Goal: Information Seeking & Learning: Learn about a topic

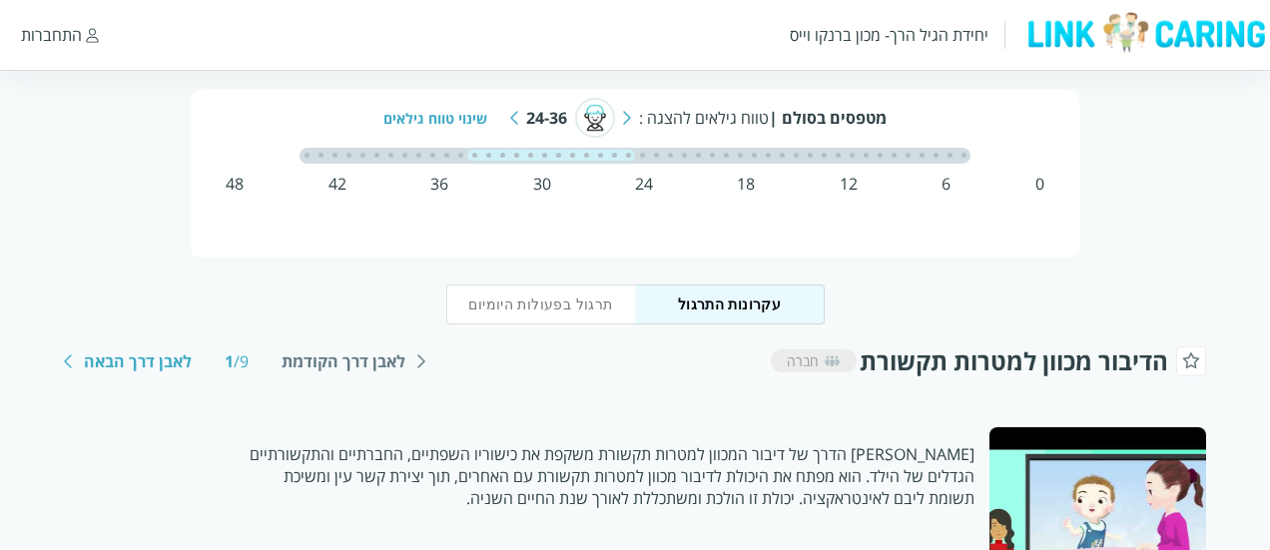
scroll to position [100, 0]
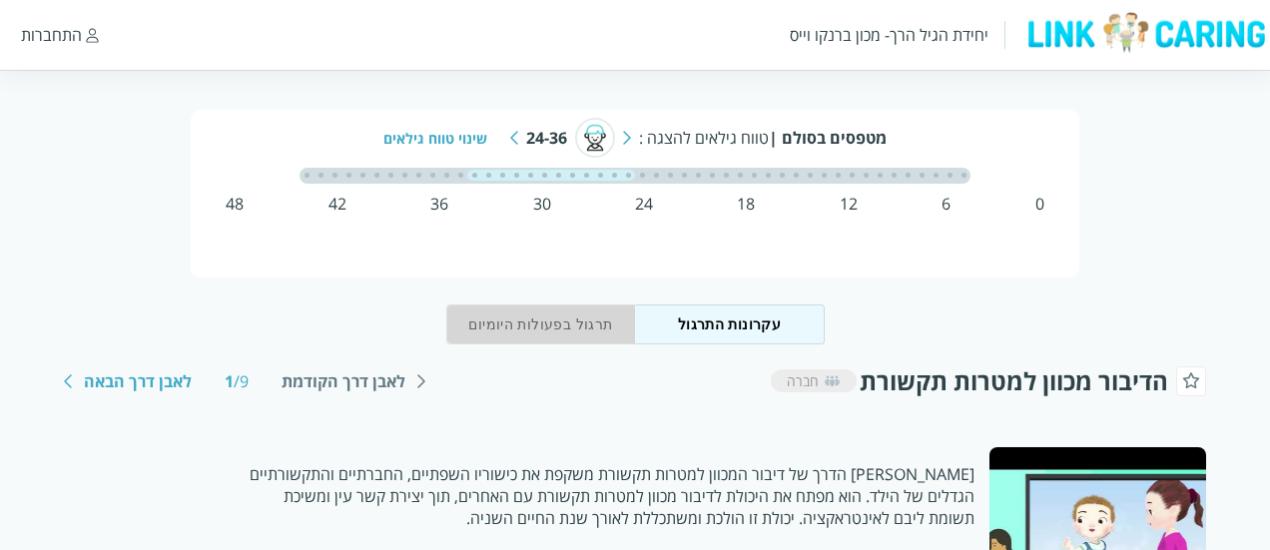
click at [558, 333] on button "תרגול בפעולות היומיום" at bounding box center [541, 325] width 190 height 40
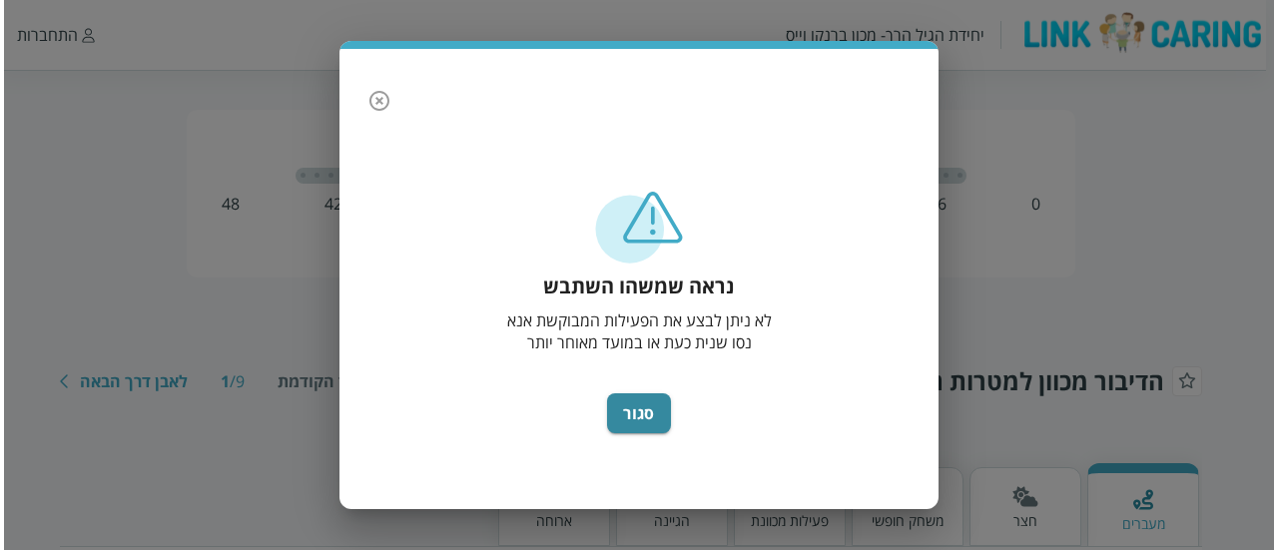
scroll to position [0, -8]
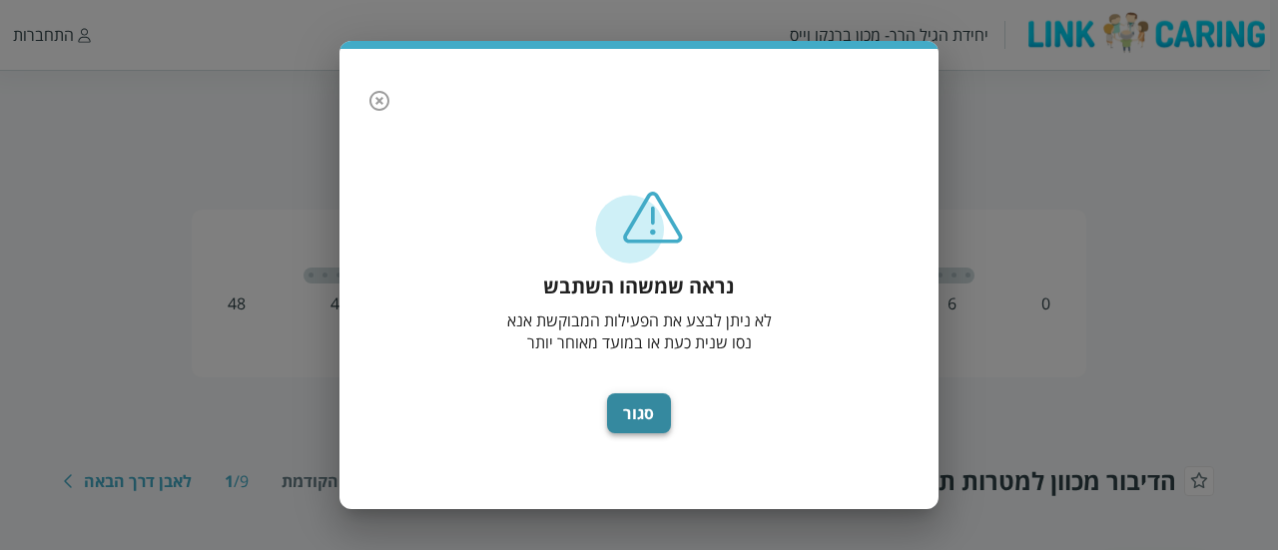
click at [647, 415] on button "סגור" at bounding box center [639, 413] width 64 height 40
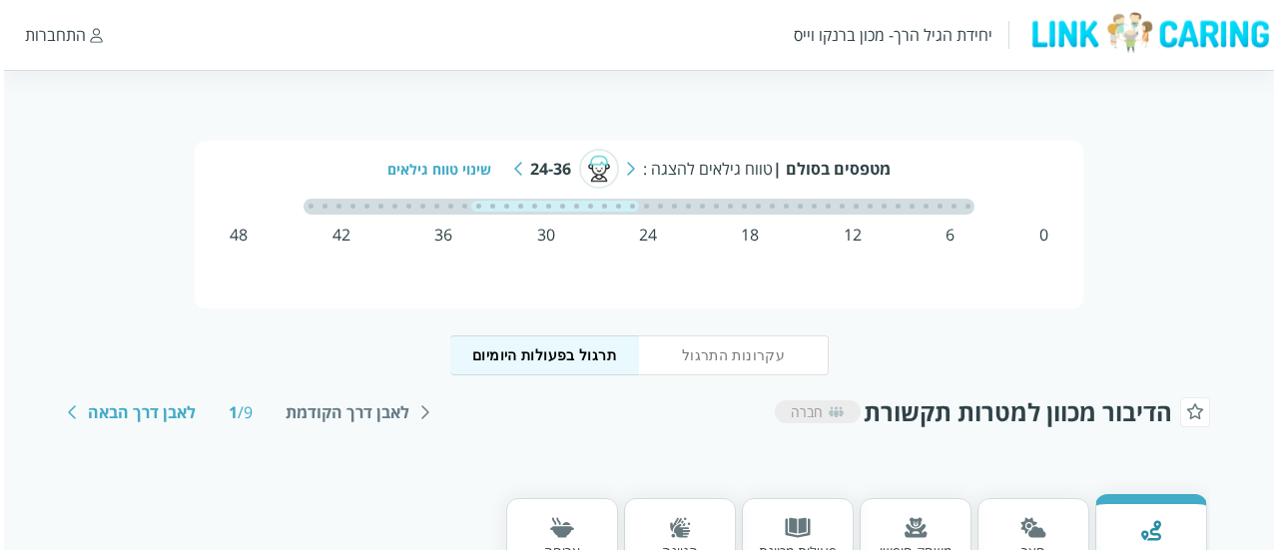
scroll to position [100, 0]
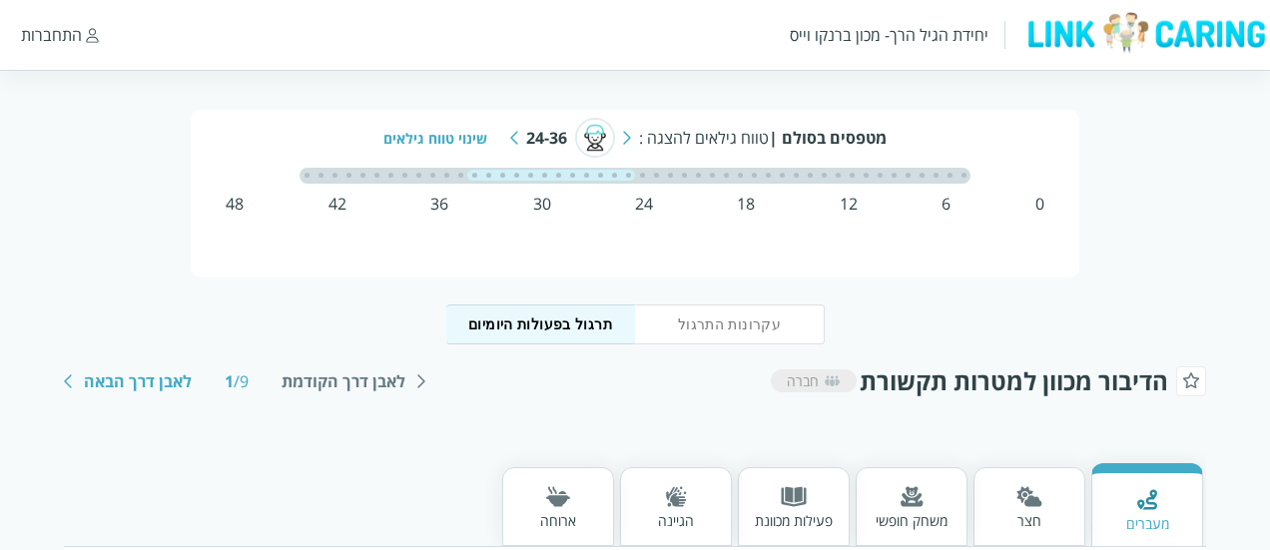
click at [747, 216] on div "מטפסים בסולם | טווח גילאים להצגה : 24-36 שינוי טווח גילאים 0 6 12 18 24 30 36 4…" at bounding box center [635, 194] width 889 height 168
click at [747, 205] on div "18" at bounding box center [746, 204] width 18 height 22
click at [638, 135] on div "מטפסים בסולם | טווח גילאים להצגה : 24-36 שינוי טווח גילאים" at bounding box center [635, 138] width 800 height 40
click at [618, 139] on div "מטפסים בסולם | טווח גילאים להצגה : 24-36 שינוי טווח גילאים" at bounding box center [635, 138] width 800 height 40
click at [562, 140] on div "24-36" at bounding box center [546, 138] width 41 height 22
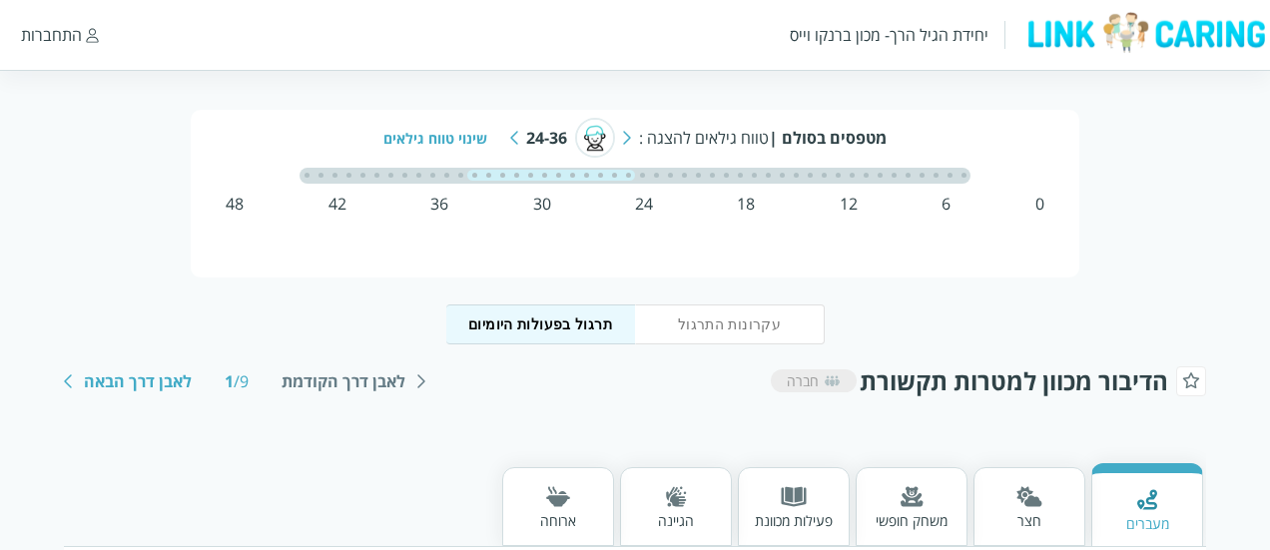
click at [451, 139] on div "שינוי טווח גילאים" at bounding box center [442, 138] width 119 height 19
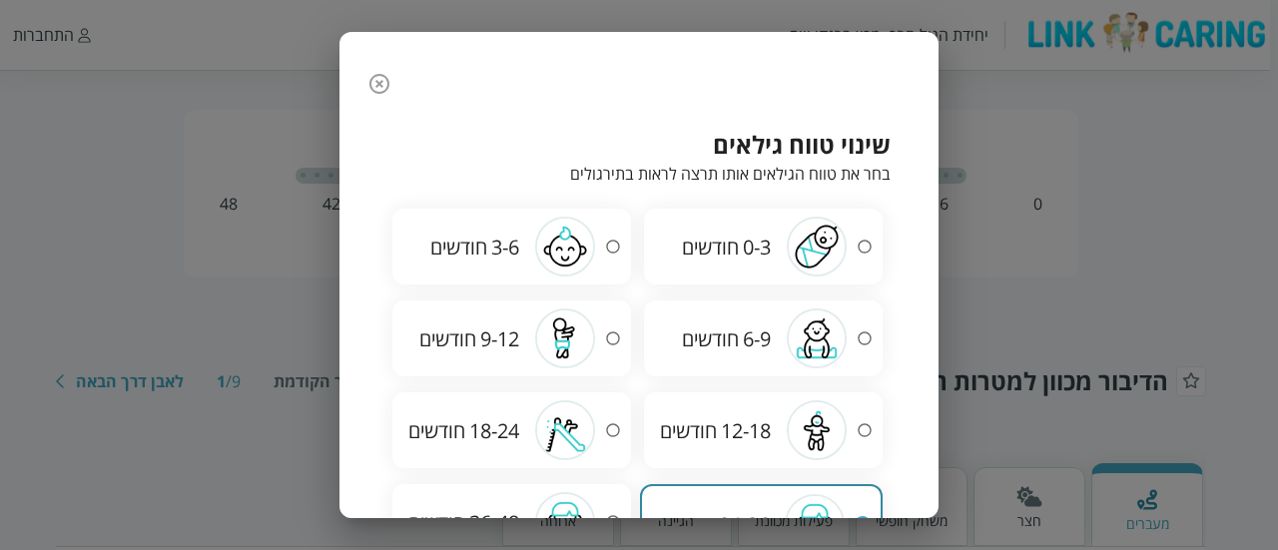
click at [715, 342] on span "חודשים" at bounding box center [710, 339] width 57 height 27
radio input "true"
radio input "false"
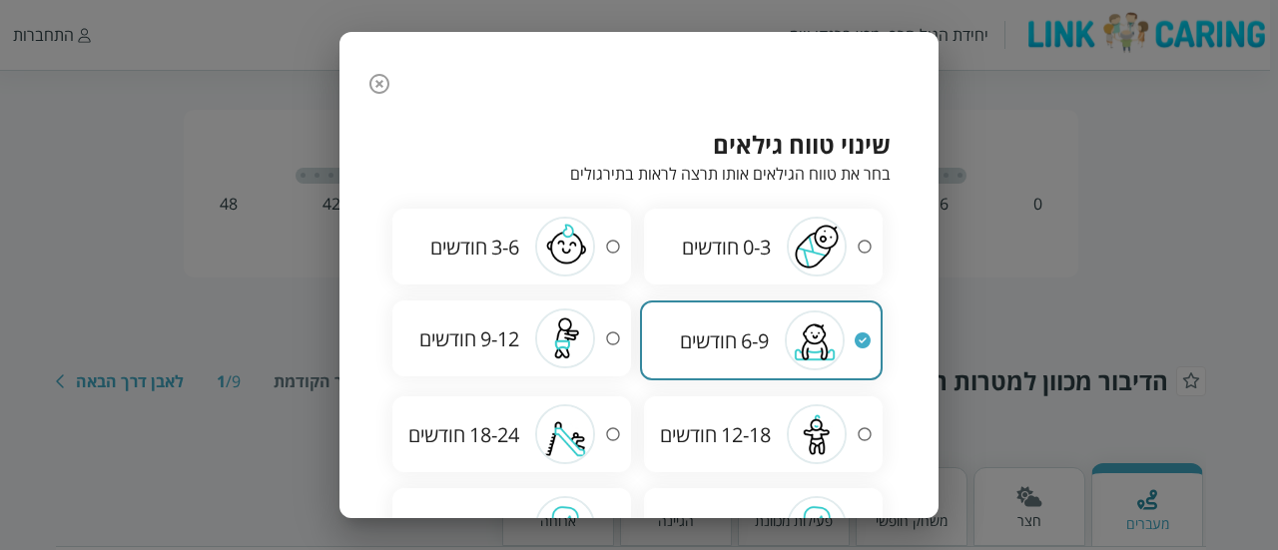
scroll to position [117, 0]
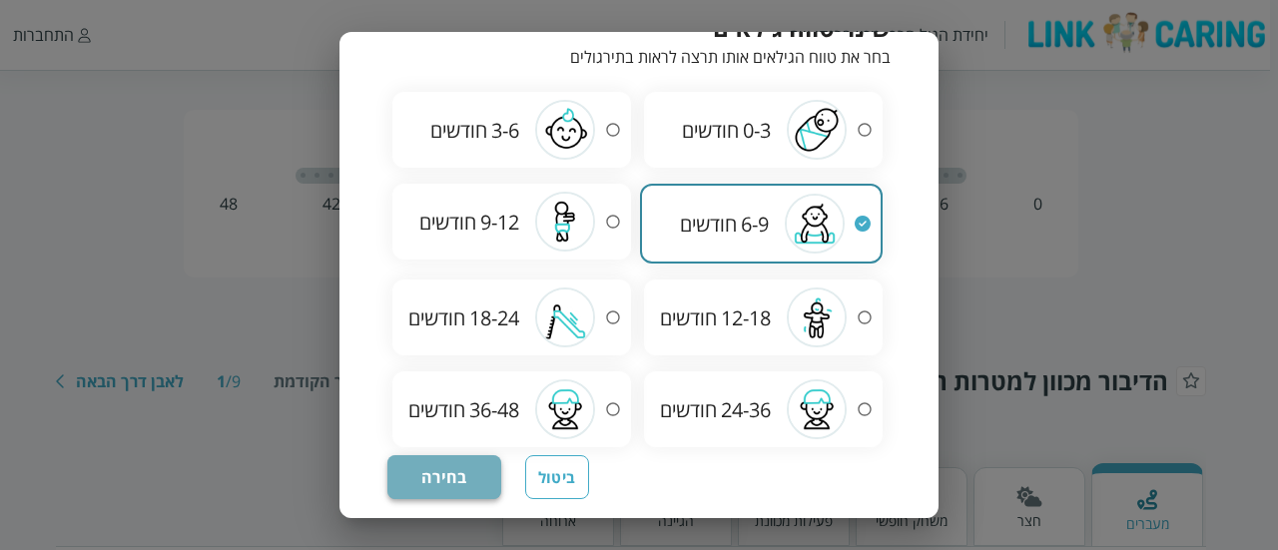
click at [417, 467] on button "בחירה" at bounding box center [444, 477] width 114 height 44
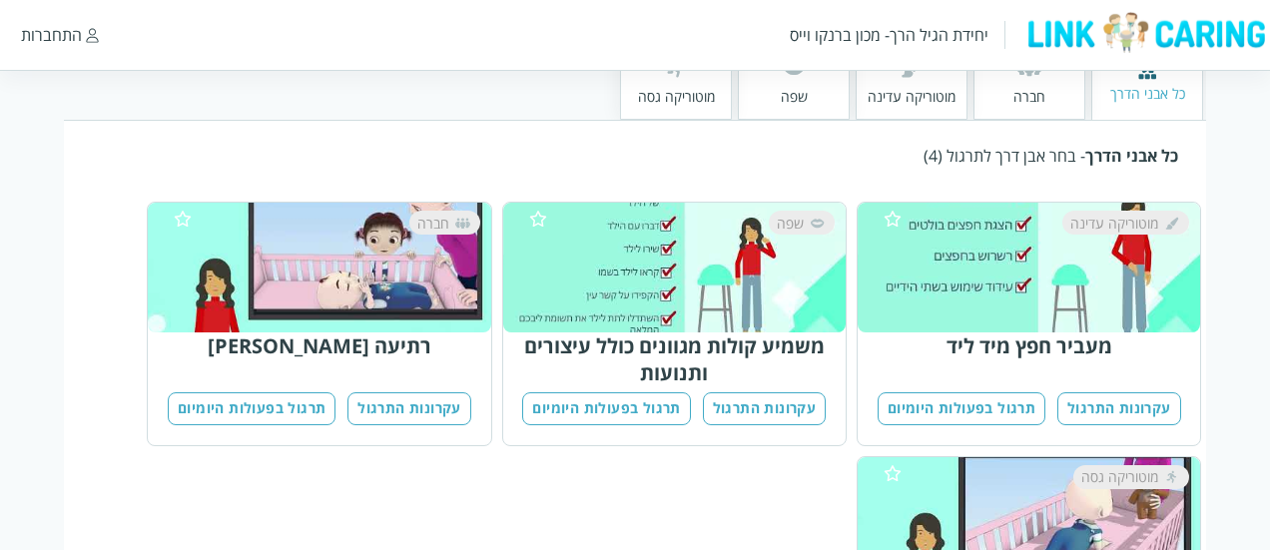
scroll to position [427, 0]
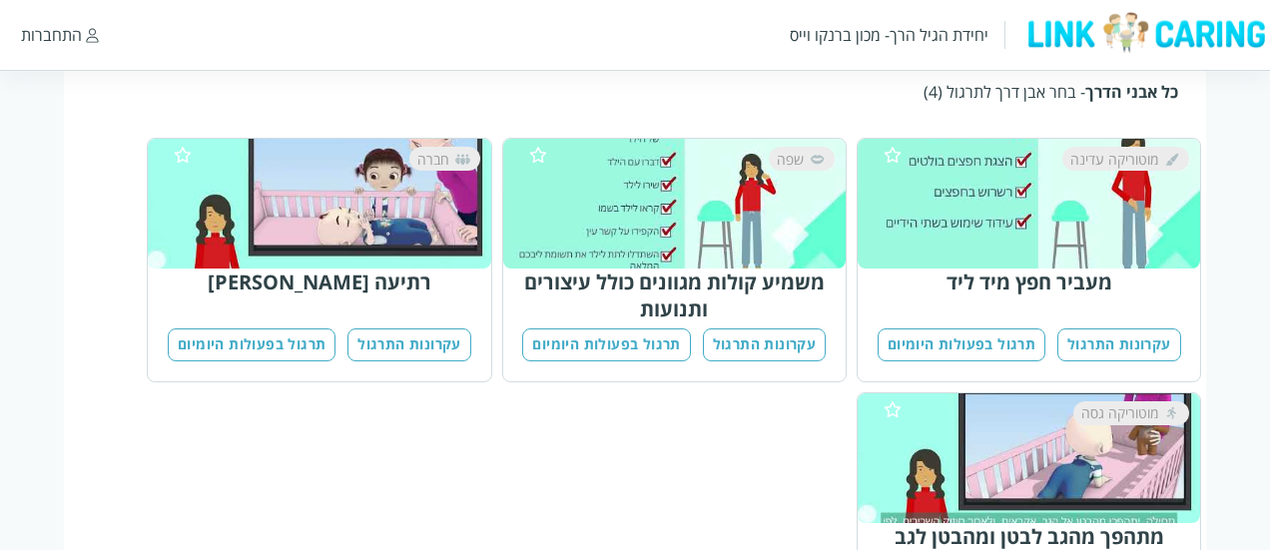
click at [992, 343] on button "תרגול בפעולות היומיום" at bounding box center [962, 345] width 168 height 33
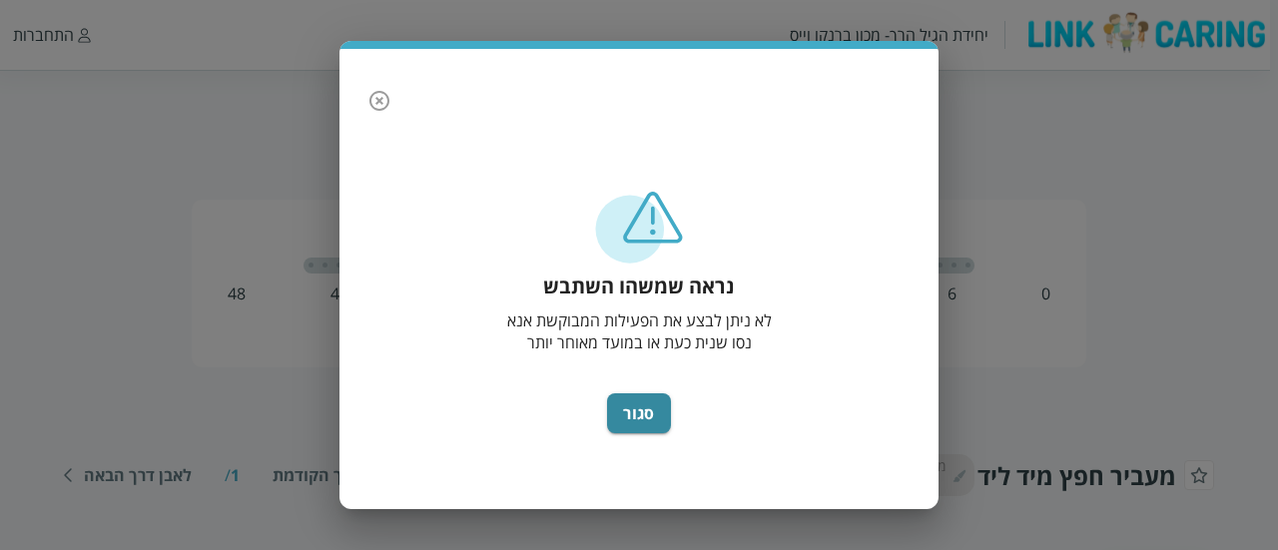
scroll to position [0, -8]
click at [628, 406] on button "סגור" at bounding box center [639, 413] width 64 height 40
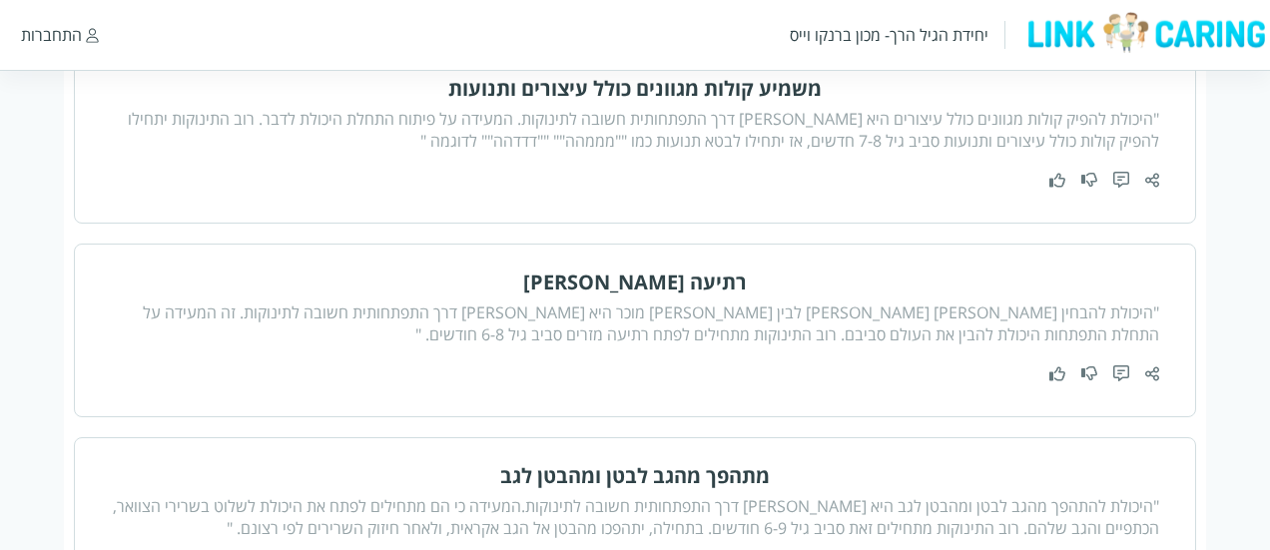
scroll to position [999, 0]
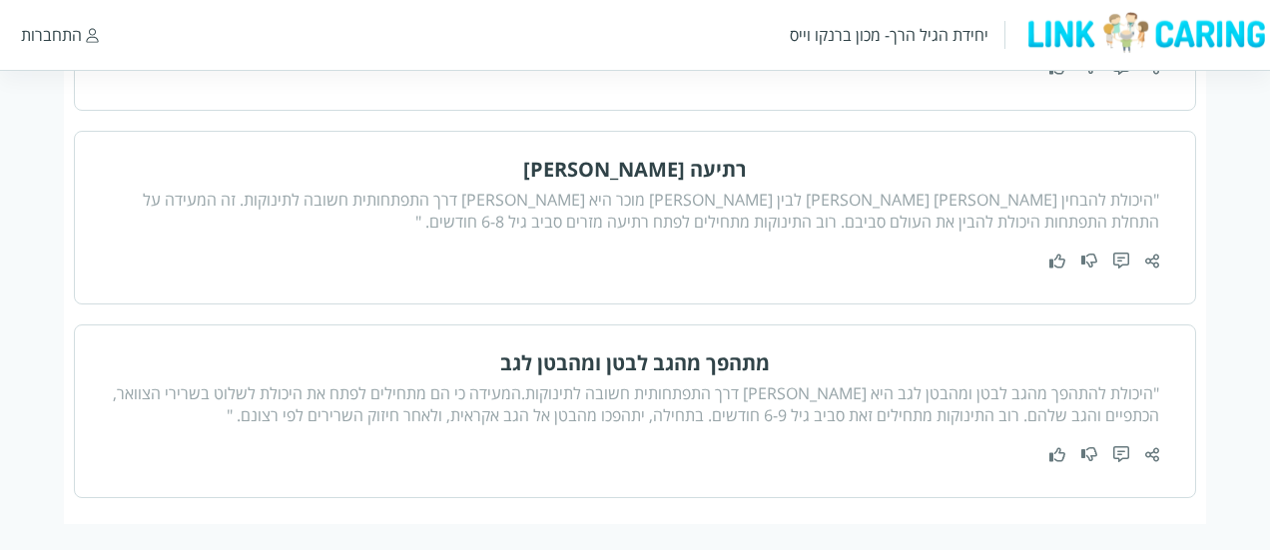
click at [745, 390] on div ""היכולת להתהפך מהגב לבטן ומהבטן לגב היא [PERSON_NAME] דרך התפתחותית חשובה לתינו…" at bounding box center [636, 404] width 1050 height 44
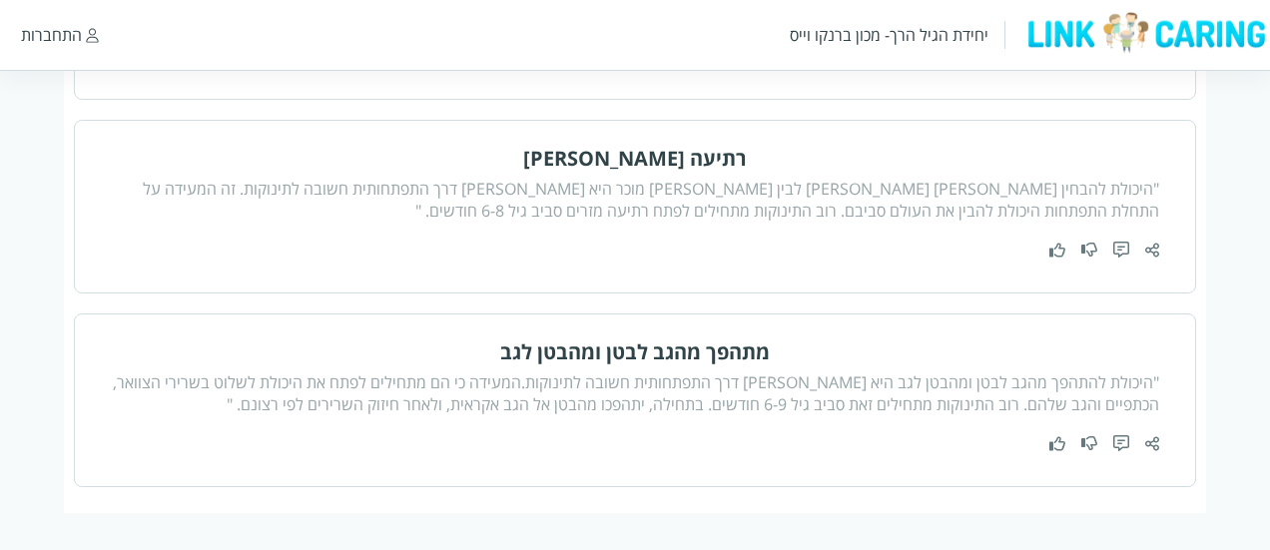
scroll to position [311, 0]
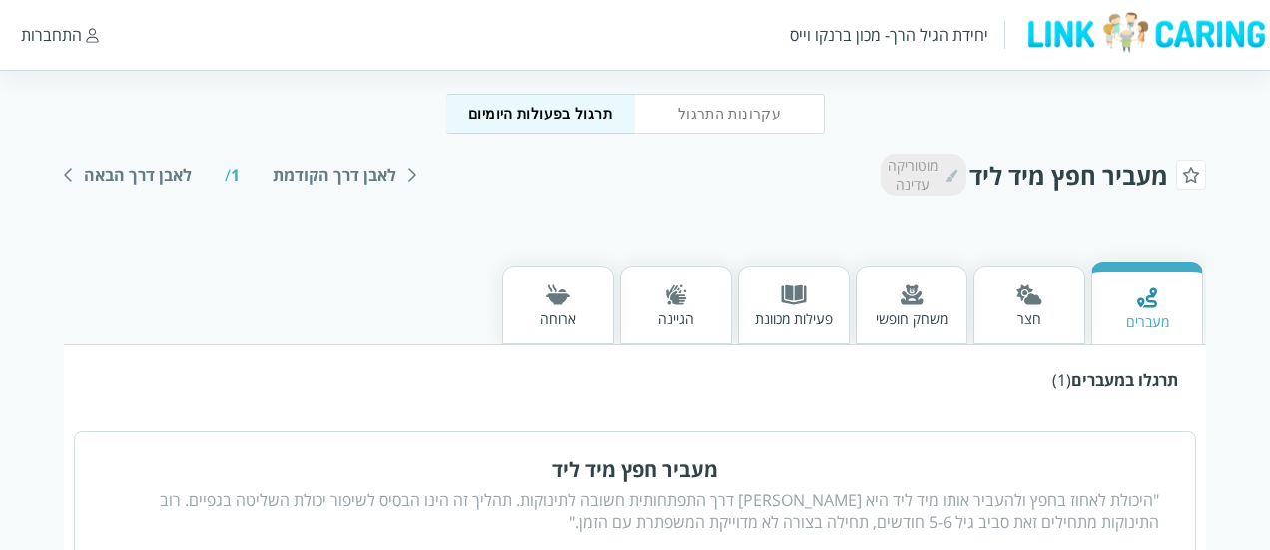
click at [812, 325] on div "פעילות מכוונת" at bounding box center [794, 319] width 78 height 19
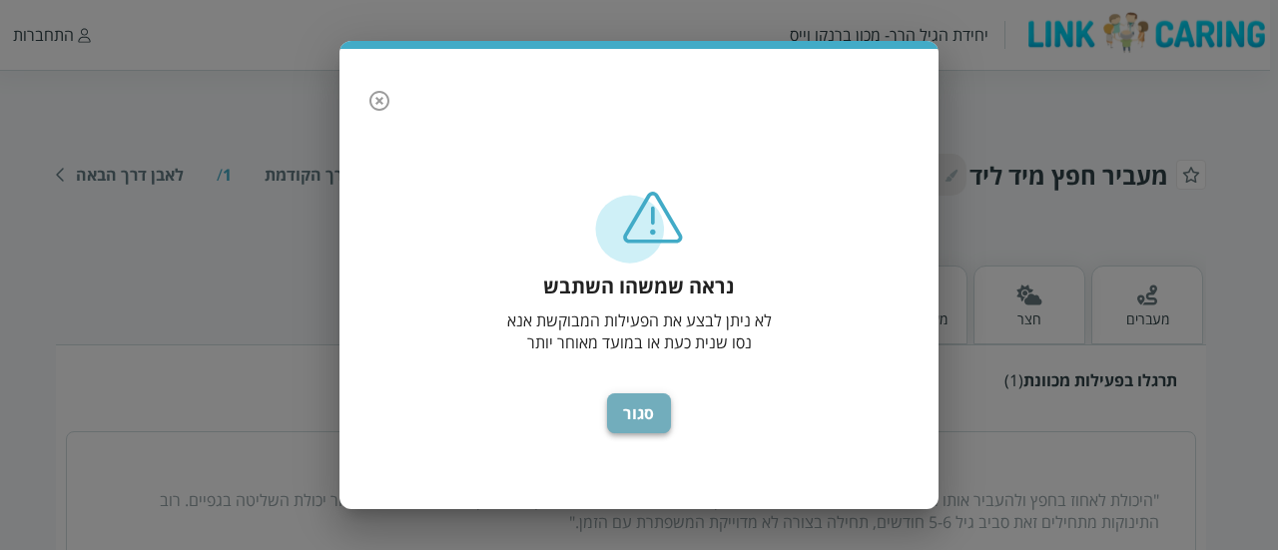
click at [661, 421] on button "סגור" at bounding box center [639, 413] width 64 height 40
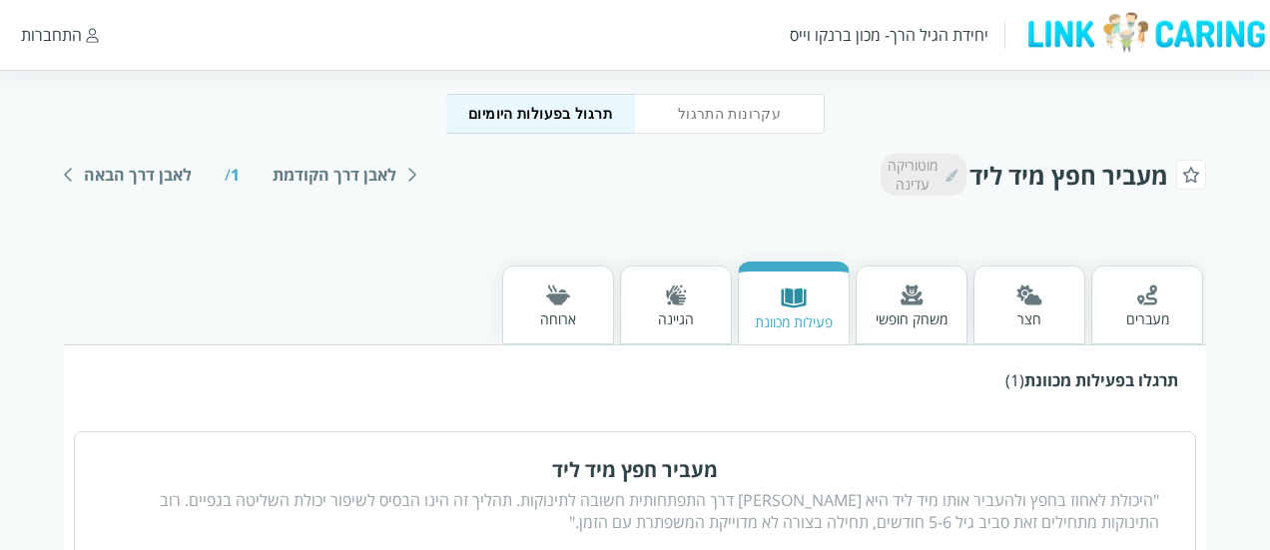
click at [880, 320] on div "משחק חופשי" at bounding box center [912, 319] width 72 height 19
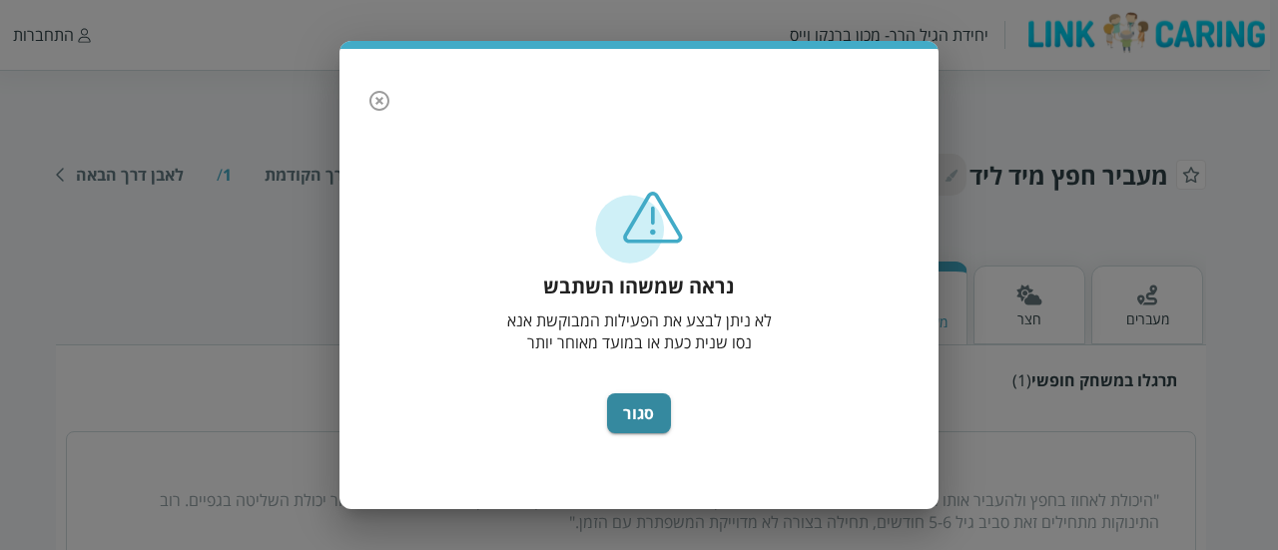
click at [392, 103] on button "button" at bounding box center [379, 101] width 40 height 40
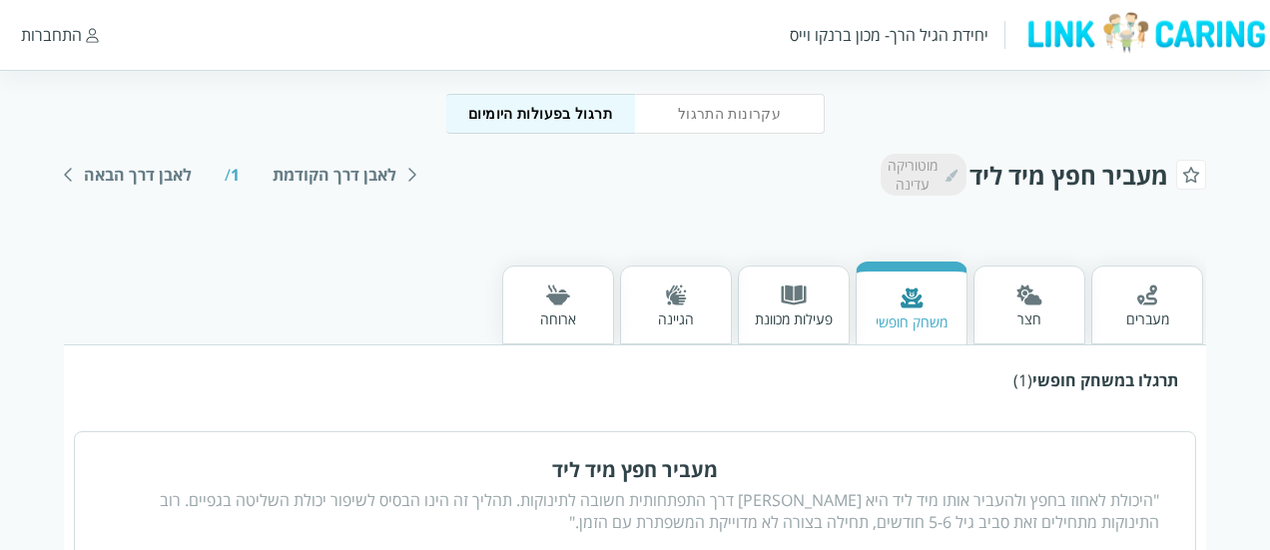
click at [558, 300] on img at bounding box center [558, 295] width 24 height 21
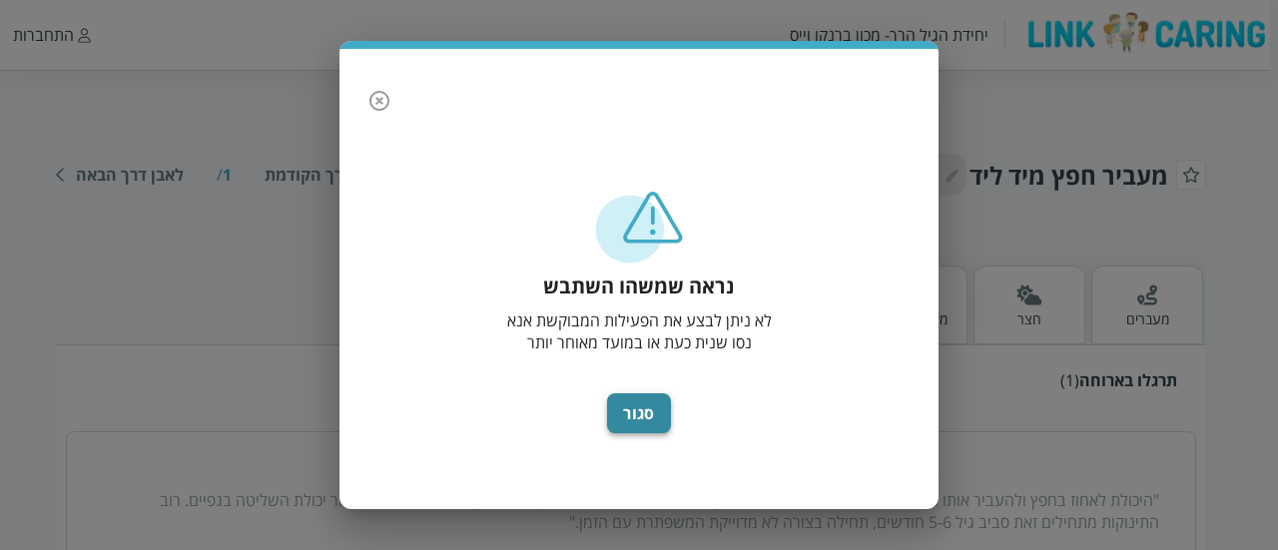
click at [657, 417] on button "סגור" at bounding box center [639, 413] width 64 height 40
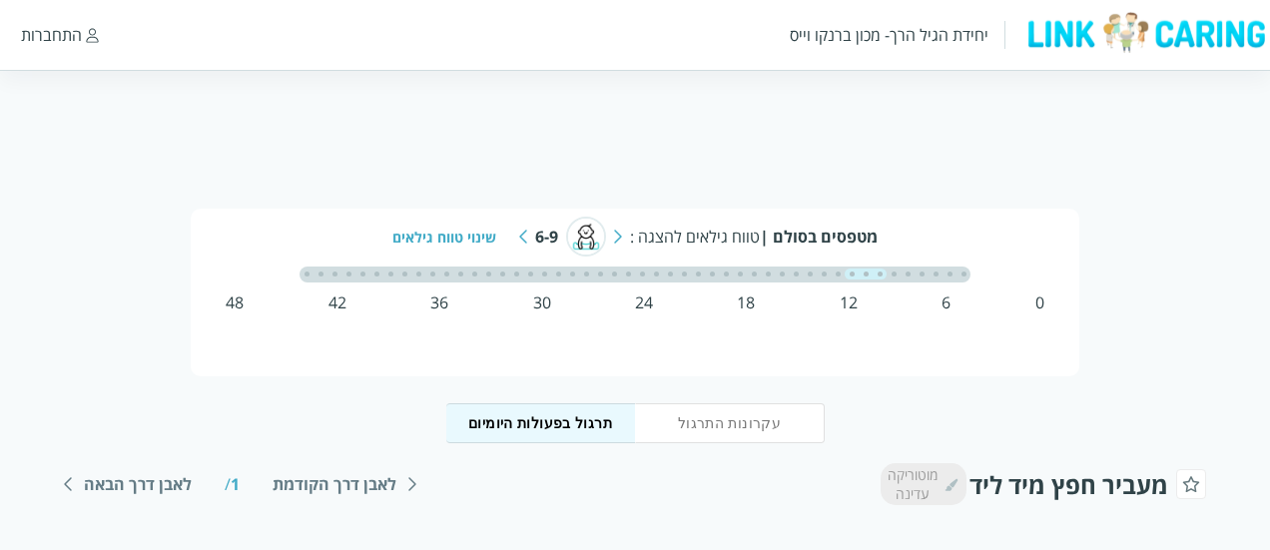
scroll to position [0, 0]
